Goal: Task Accomplishment & Management: Manage account settings

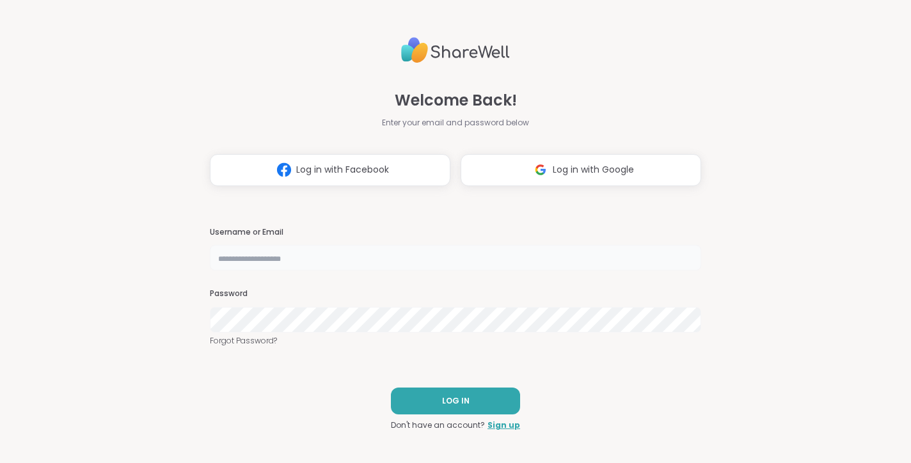
type input "**********"
select select "**"
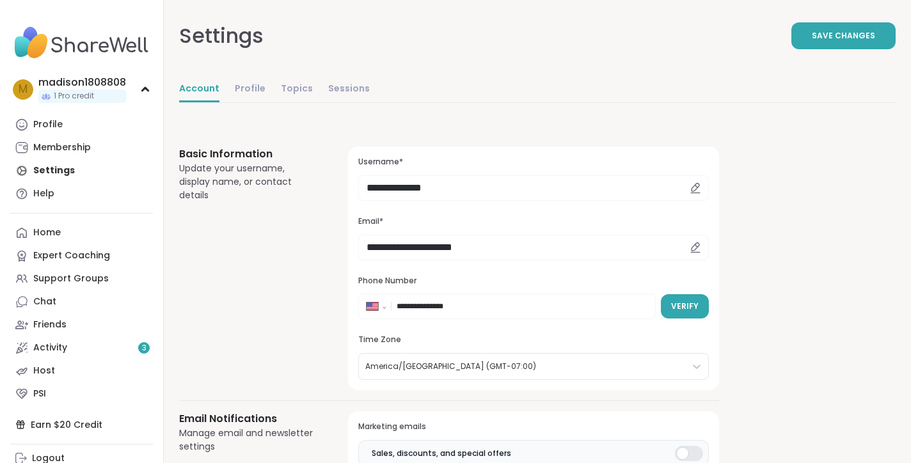
select select "**"
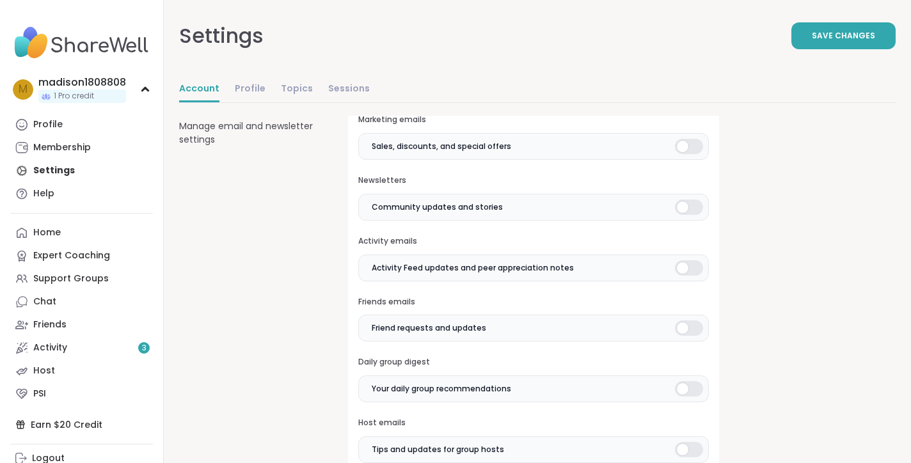
scroll to position [815, 0]
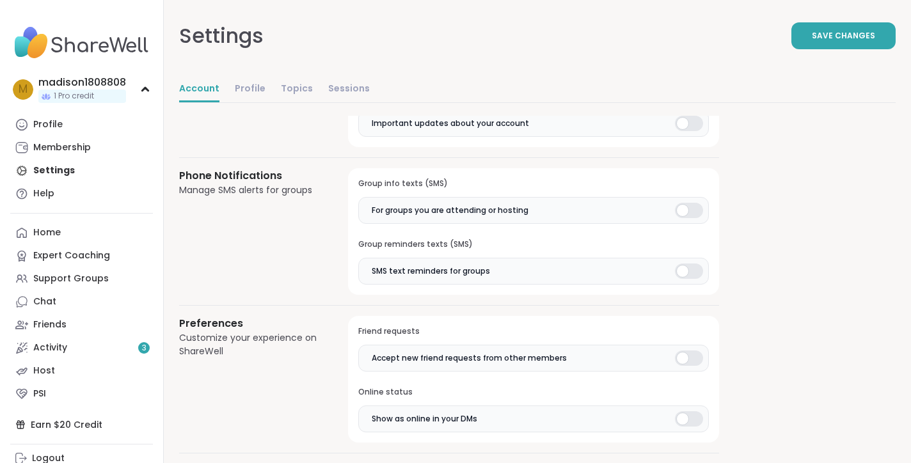
click at [688, 264] on div at bounding box center [689, 271] width 28 height 15
click at [684, 203] on div at bounding box center [689, 210] width 28 height 15
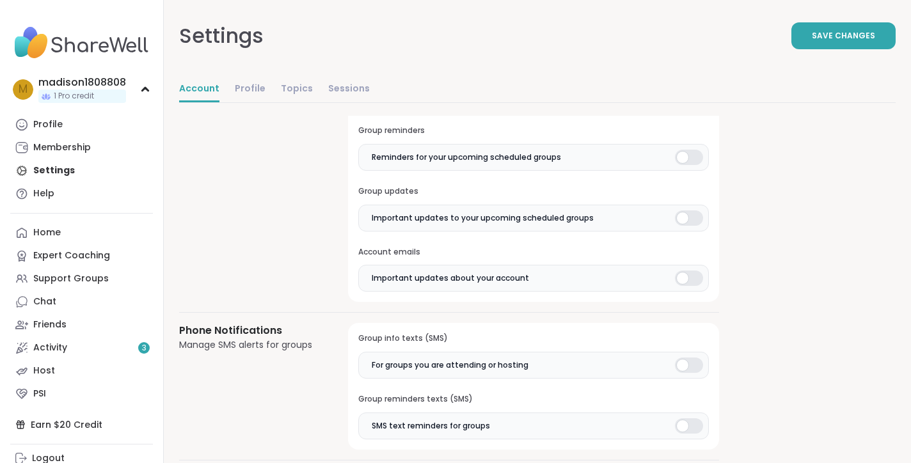
scroll to position [659, 0]
click at [693, 274] on div at bounding box center [689, 278] width 28 height 15
click at [693, 214] on div at bounding box center [689, 218] width 28 height 15
click at [691, 157] on div at bounding box center [689, 157] width 28 height 15
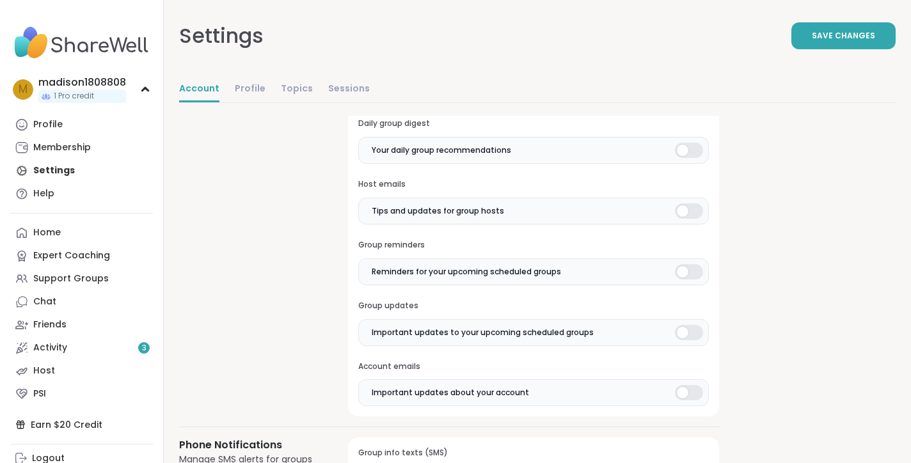
scroll to position [546, 0]
click at [695, 207] on div at bounding box center [689, 210] width 28 height 15
click at [692, 149] on div at bounding box center [689, 150] width 28 height 15
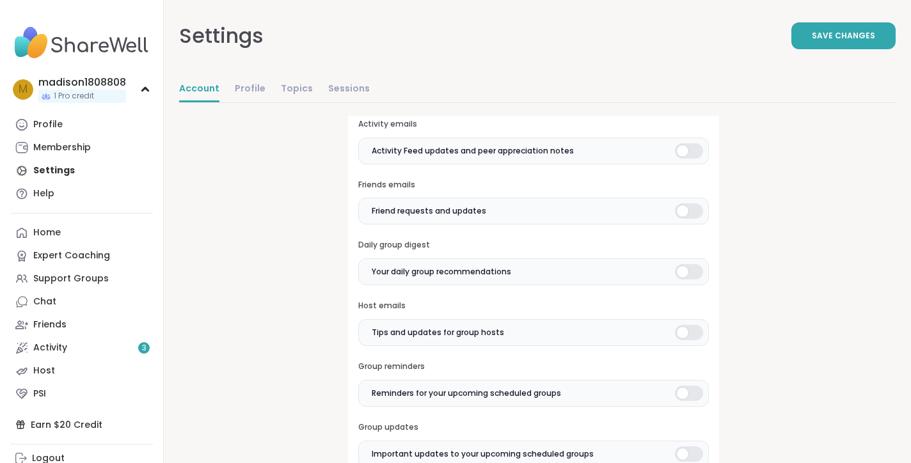
scroll to position [425, 0]
click at [697, 203] on div at bounding box center [689, 210] width 28 height 15
click at [696, 152] on div at bounding box center [689, 150] width 28 height 15
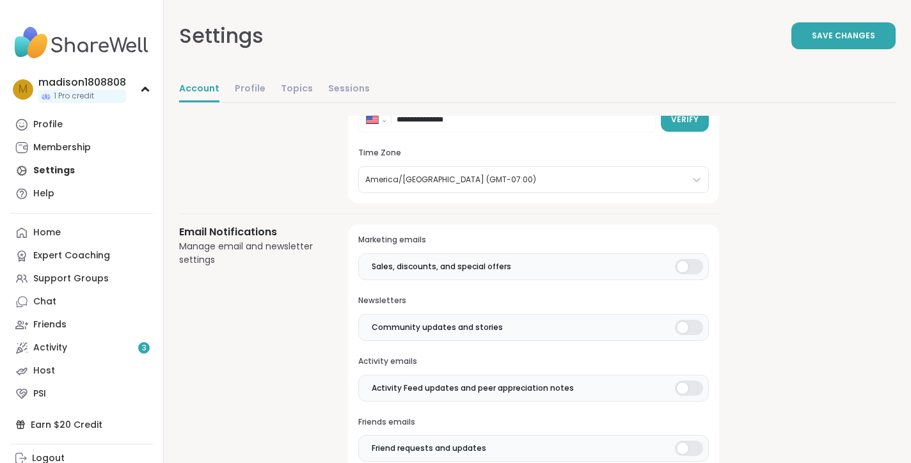
scroll to position [186, 0]
click at [691, 271] on div at bounding box center [689, 267] width 28 height 15
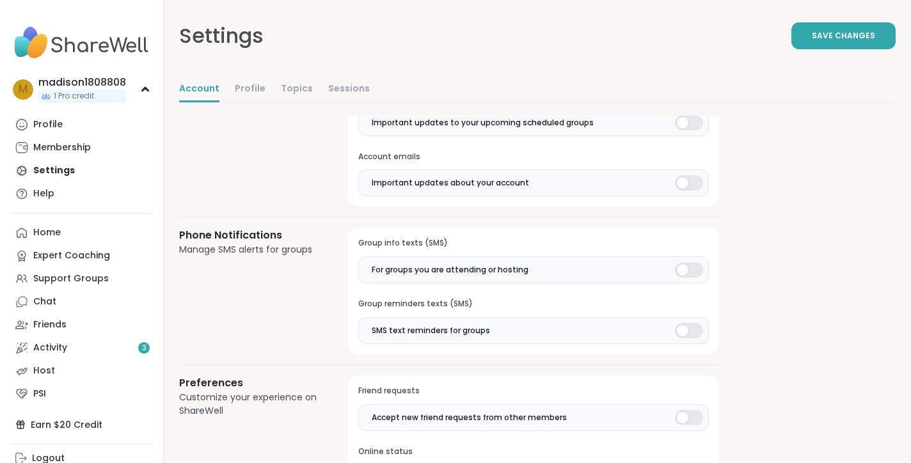
scroll to position [420, 0]
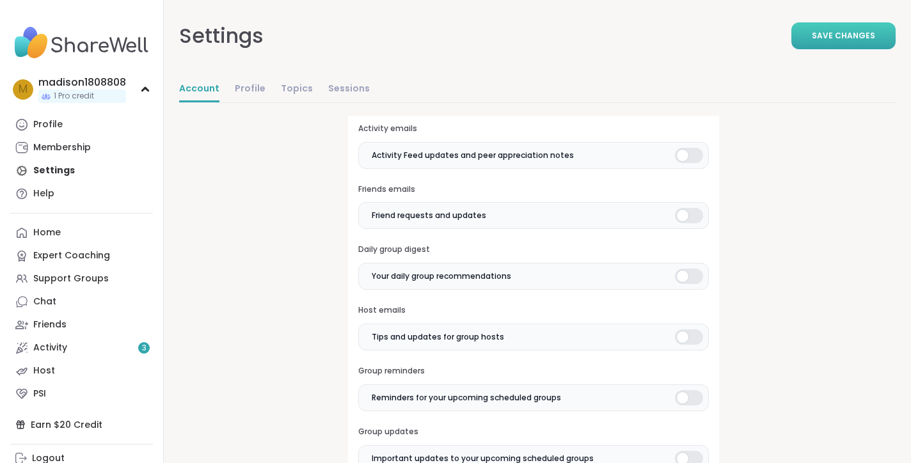
click at [809, 38] on button "Save Changes" at bounding box center [843, 35] width 104 height 27
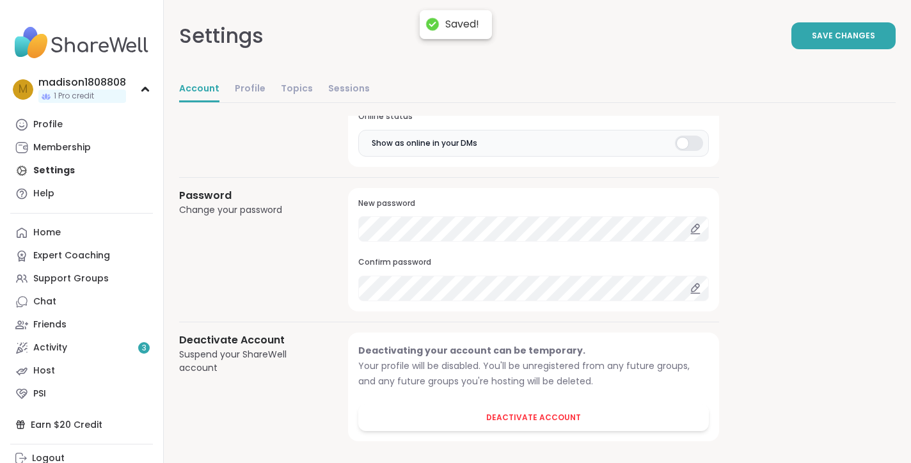
scroll to position [1090, 0]
